Goal: Use online tool/utility: Utilize a website feature to perform a specific function

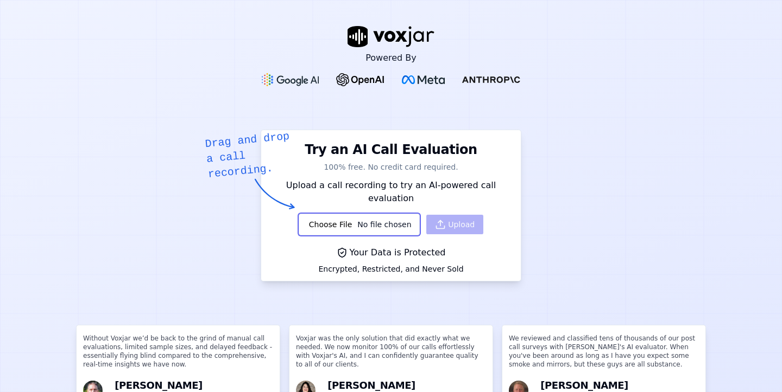
type input "C:\fakepath\68a02b39f423bf4f2189b91c-1.mp3"
click at [465, 215] on button "Upload" at bounding box center [454, 225] width 57 height 20
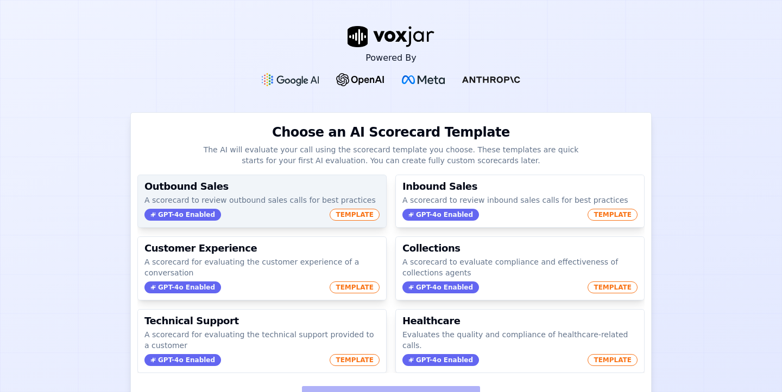
click at [326, 208] on div "Outbound Sales A scorecard to review outbound sales calls for best practices GP…" at bounding box center [262, 201] width 248 height 52
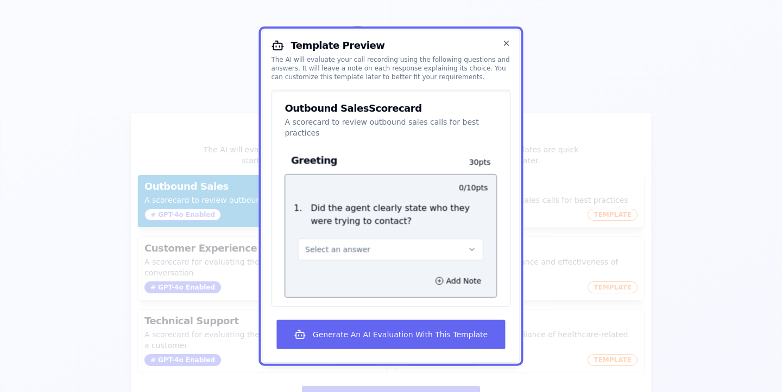
click at [375, 250] on button "Select an answer" at bounding box center [390, 249] width 185 height 22
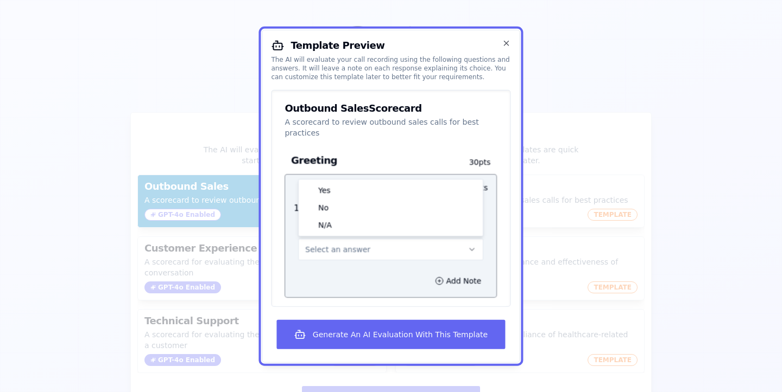
click at [375, 250] on button "Select an answer" at bounding box center [390, 249] width 185 height 22
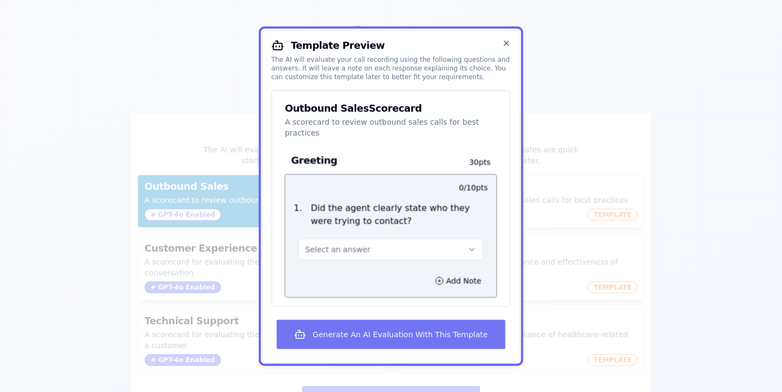
click at [390, 332] on button "Generate An AI Evaluation With This Template" at bounding box center [391, 334] width 228 height 29
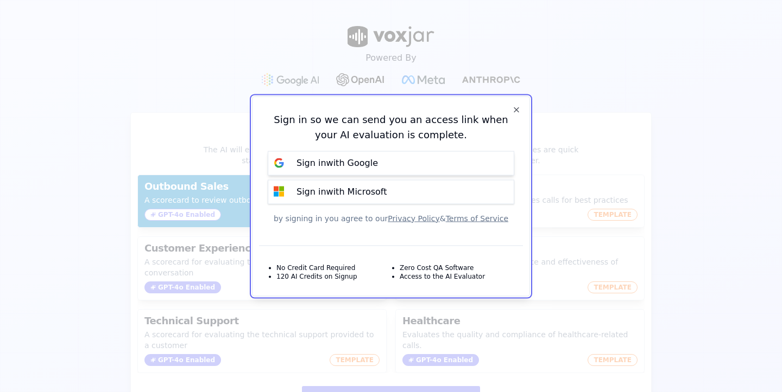
click at [416, 166] on button "Sign in with Google" at bounding box center [391, 163] width 246 height 24
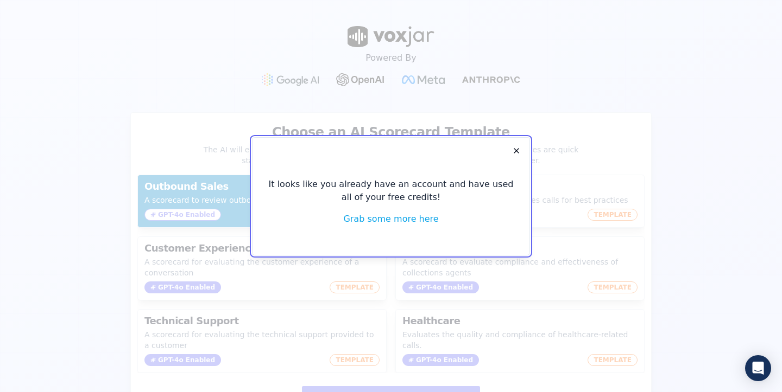
click at [512, 149] on icon "button" at bounding box center [516, 151] width 9 height 9
